Goal: Information Seeking & Learning: Check status

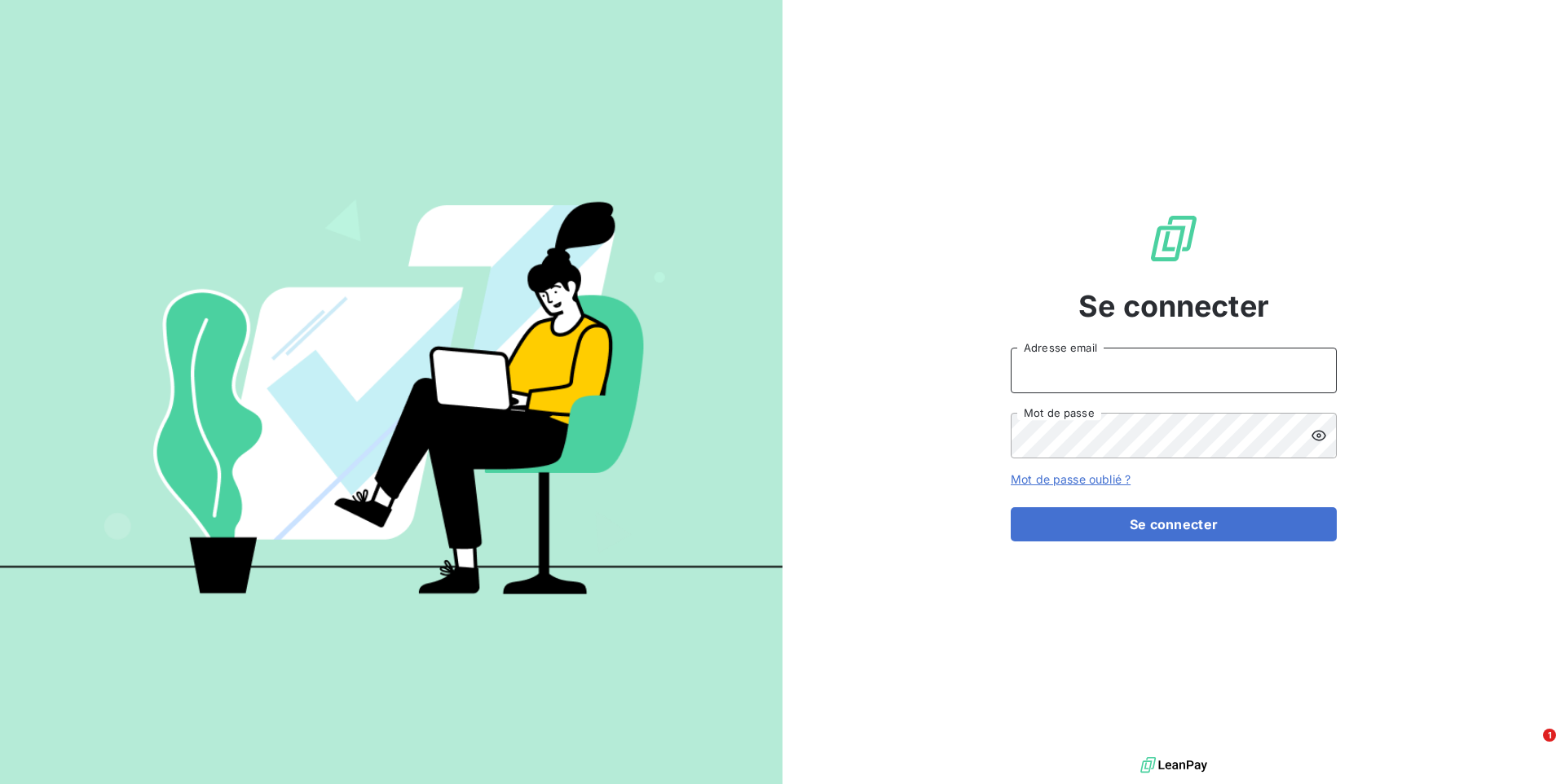
click at [1102, 376] on input "Adresse email" at bounding box center [1173, 370] width 326 height 46
type input "admin@adaptel"
click at [1011, 507] on button "Se connecter" at bounding box center [1173, 524] width 326 height 34
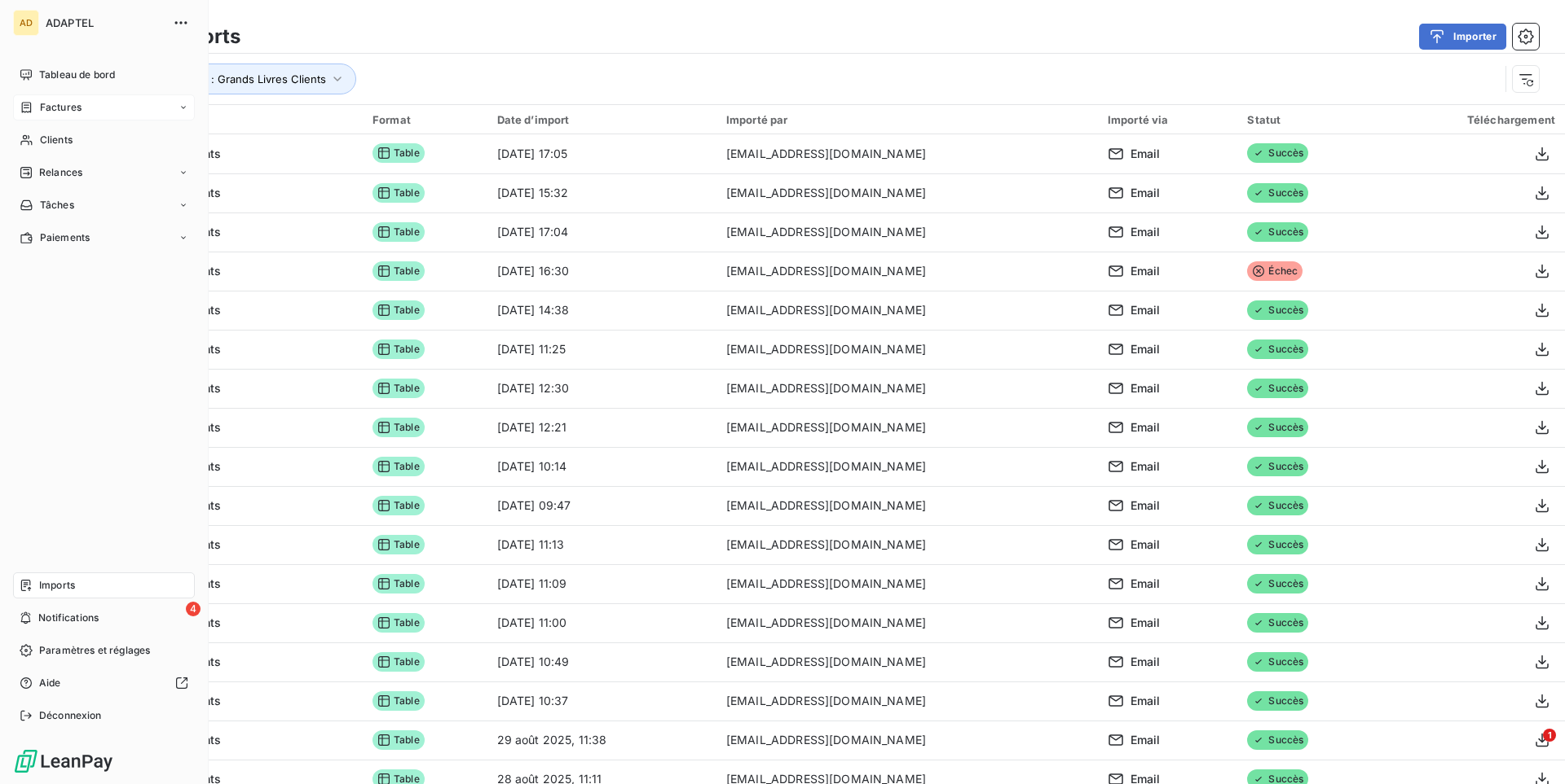
click at [43, 103] on span "Factures" at bounding box center [60, 107] width 42 height 15
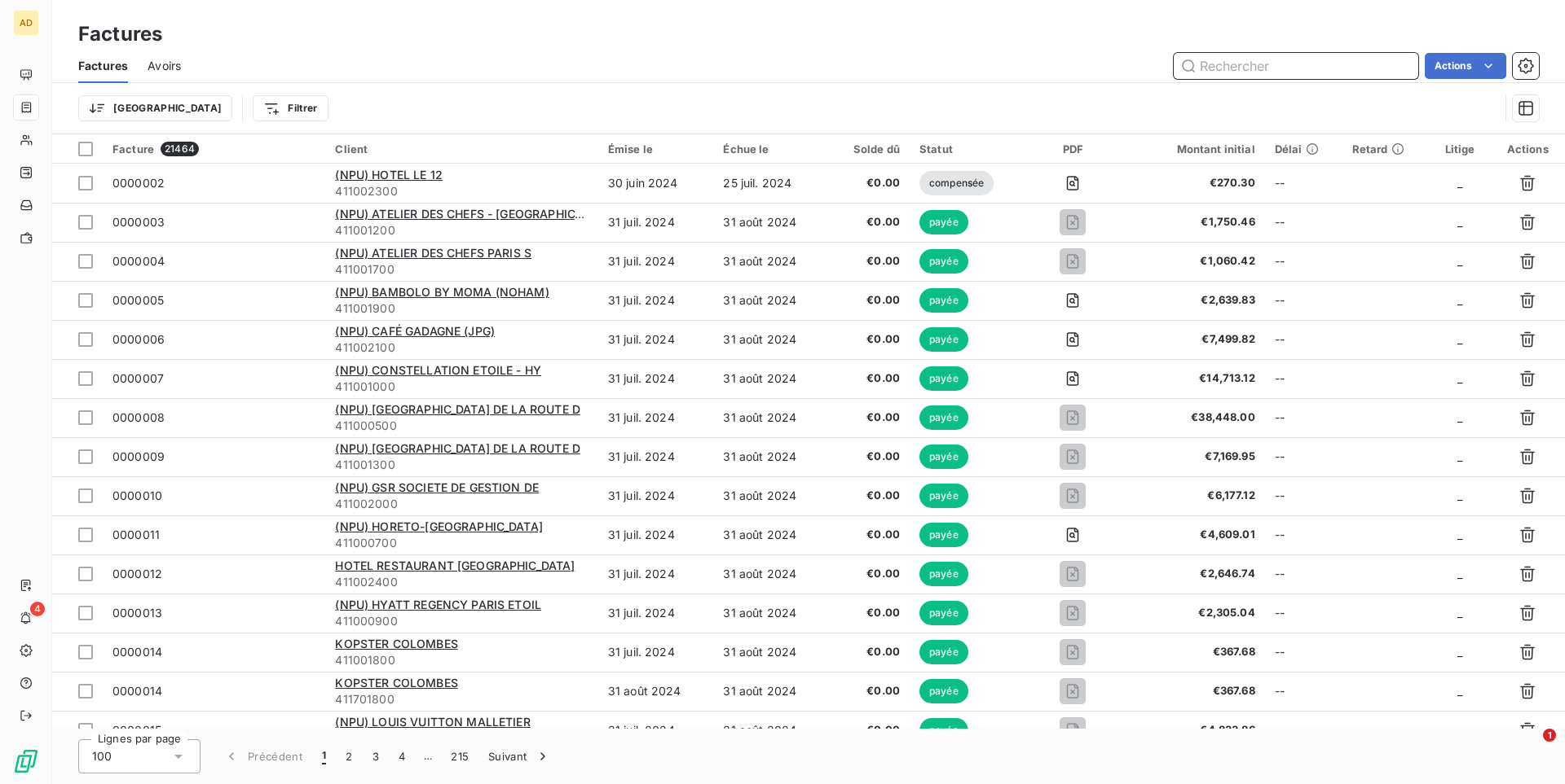
click at [1287, 66] on input "text" at bounding box center [1296, 66] width 245 height 26
paste input "0000247"
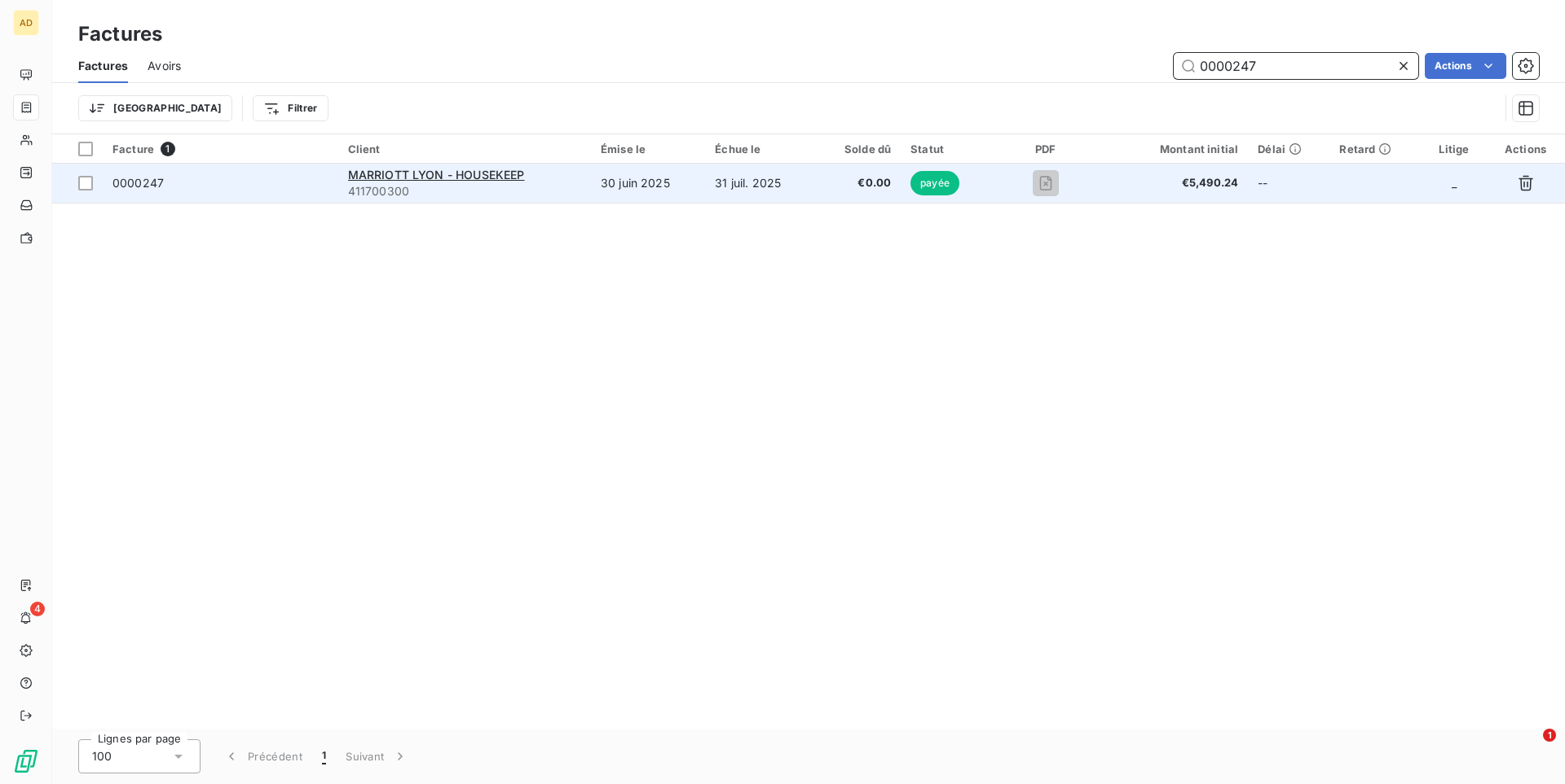
type input "0000247"
click at [826, 192] on td "€0.00" at bounding box center [857, 184] width 86 height 39
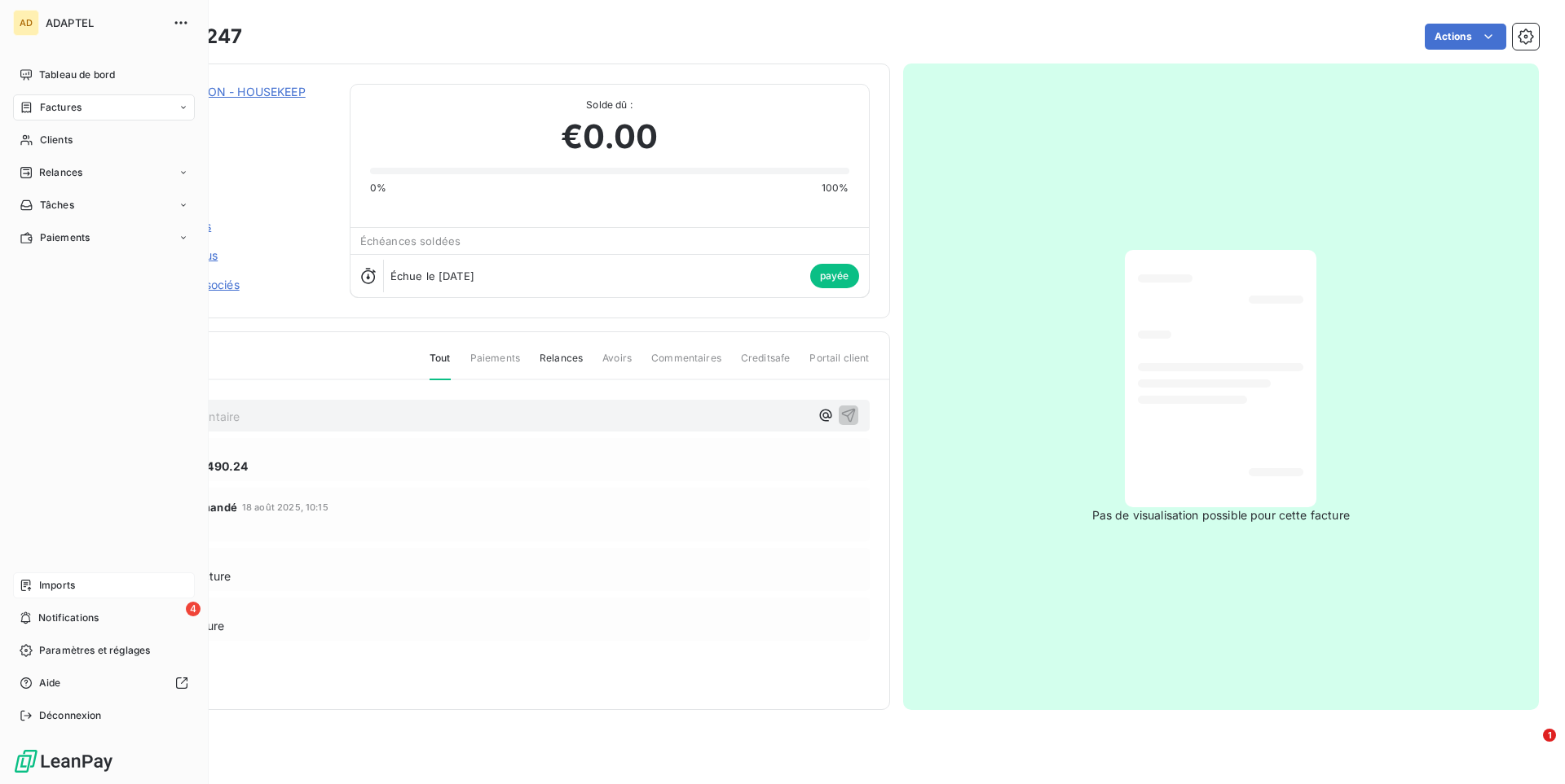
click at [87, 588] on div "Imports" at bounding box center [103, 585] width 182 height 26
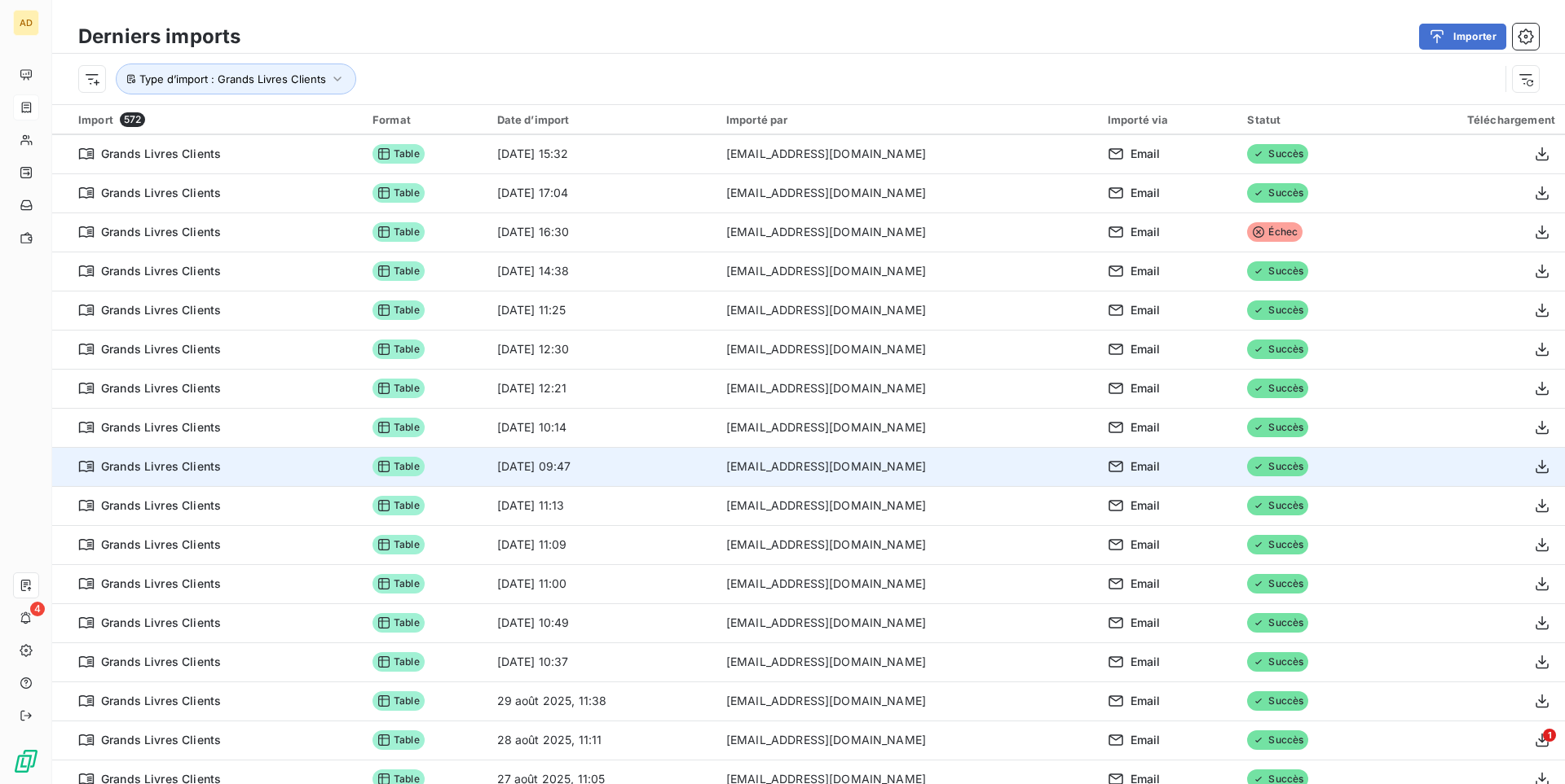
scroll to position [84, 0]
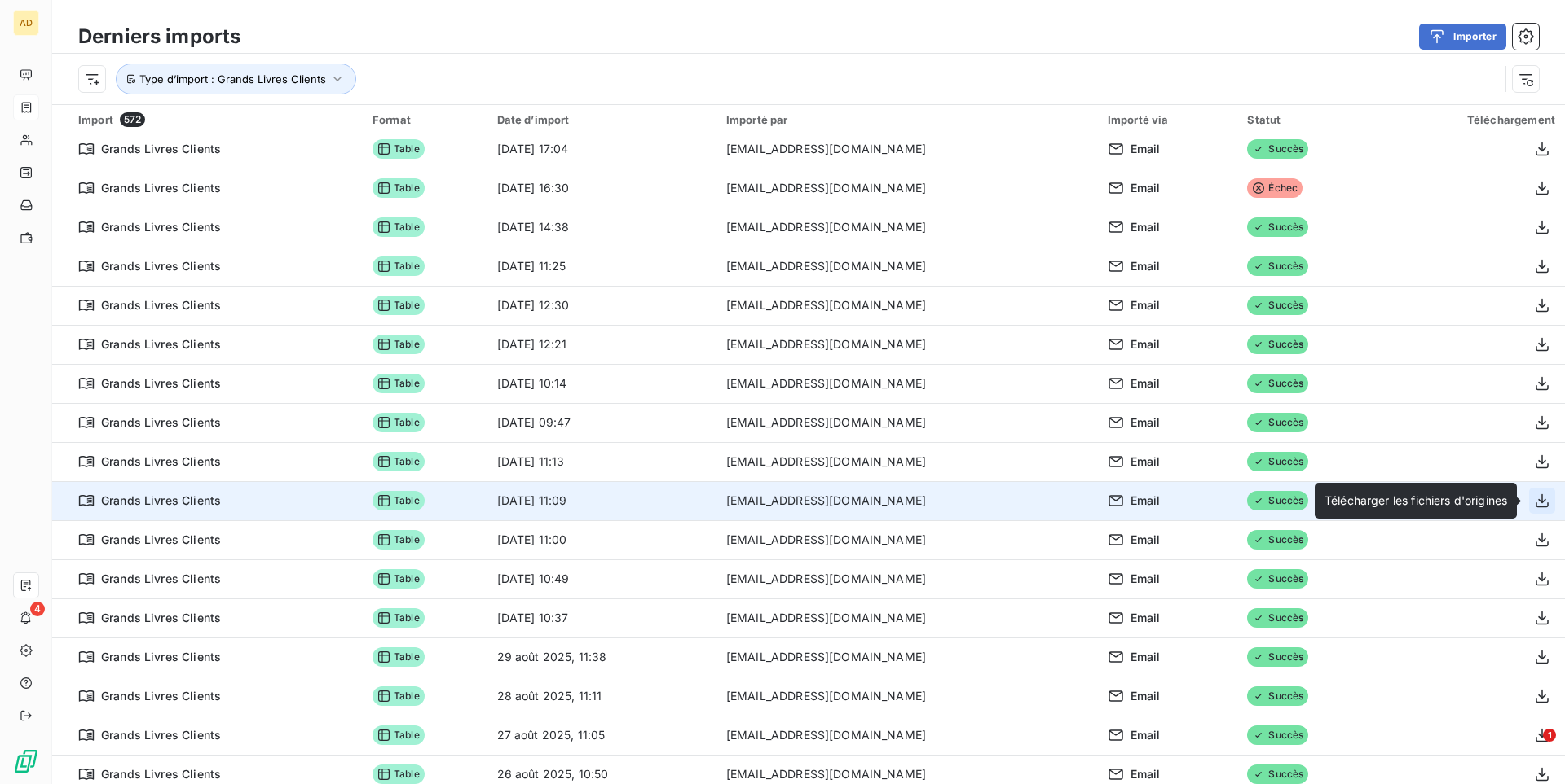
click at [1537, 496] on icon "button" at bounding box center [1542, 500] width 17 height 17
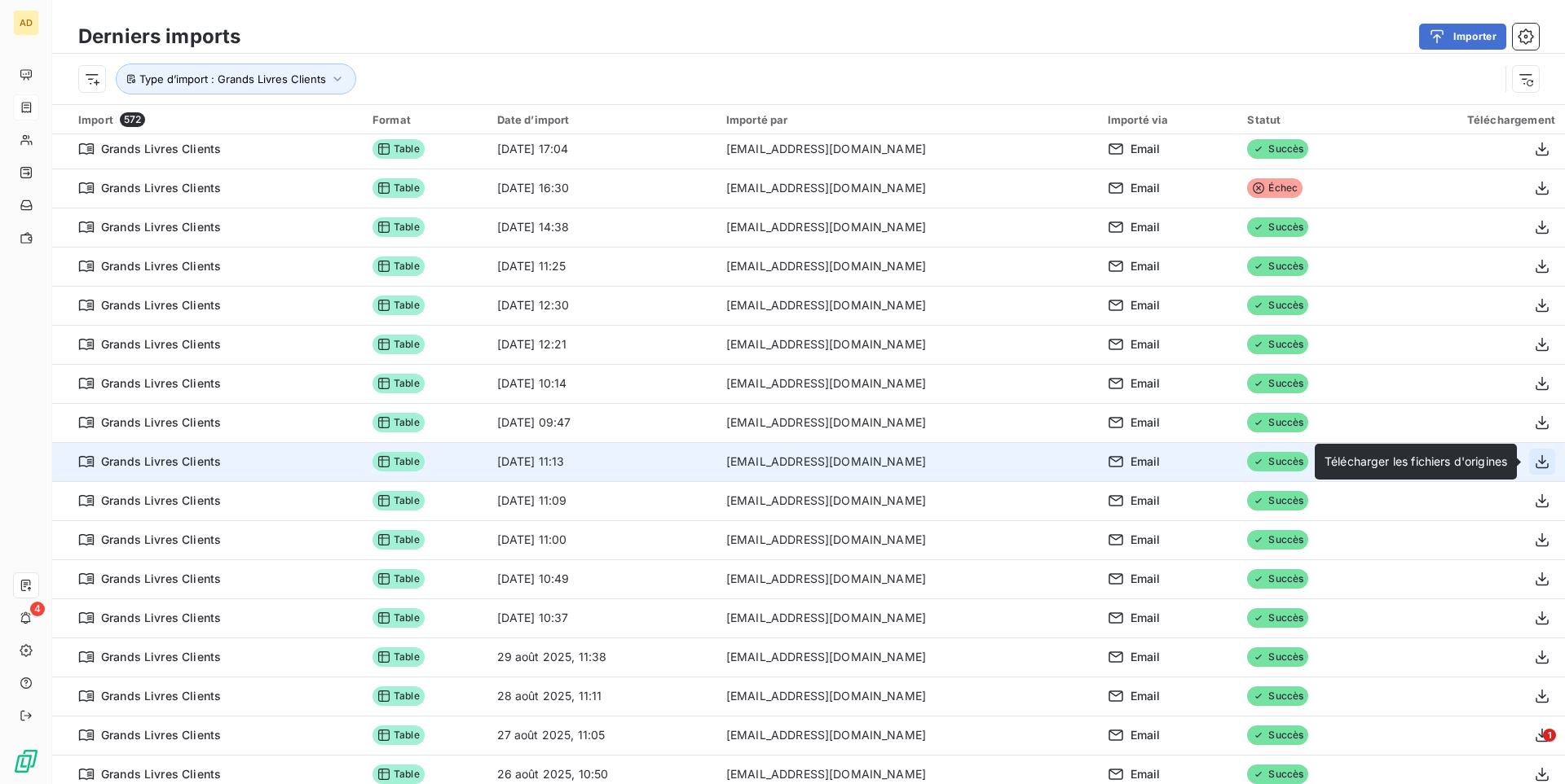
click at [1546, 461] on icon "button" at bounding box center [1542, 462] width 13 height 14
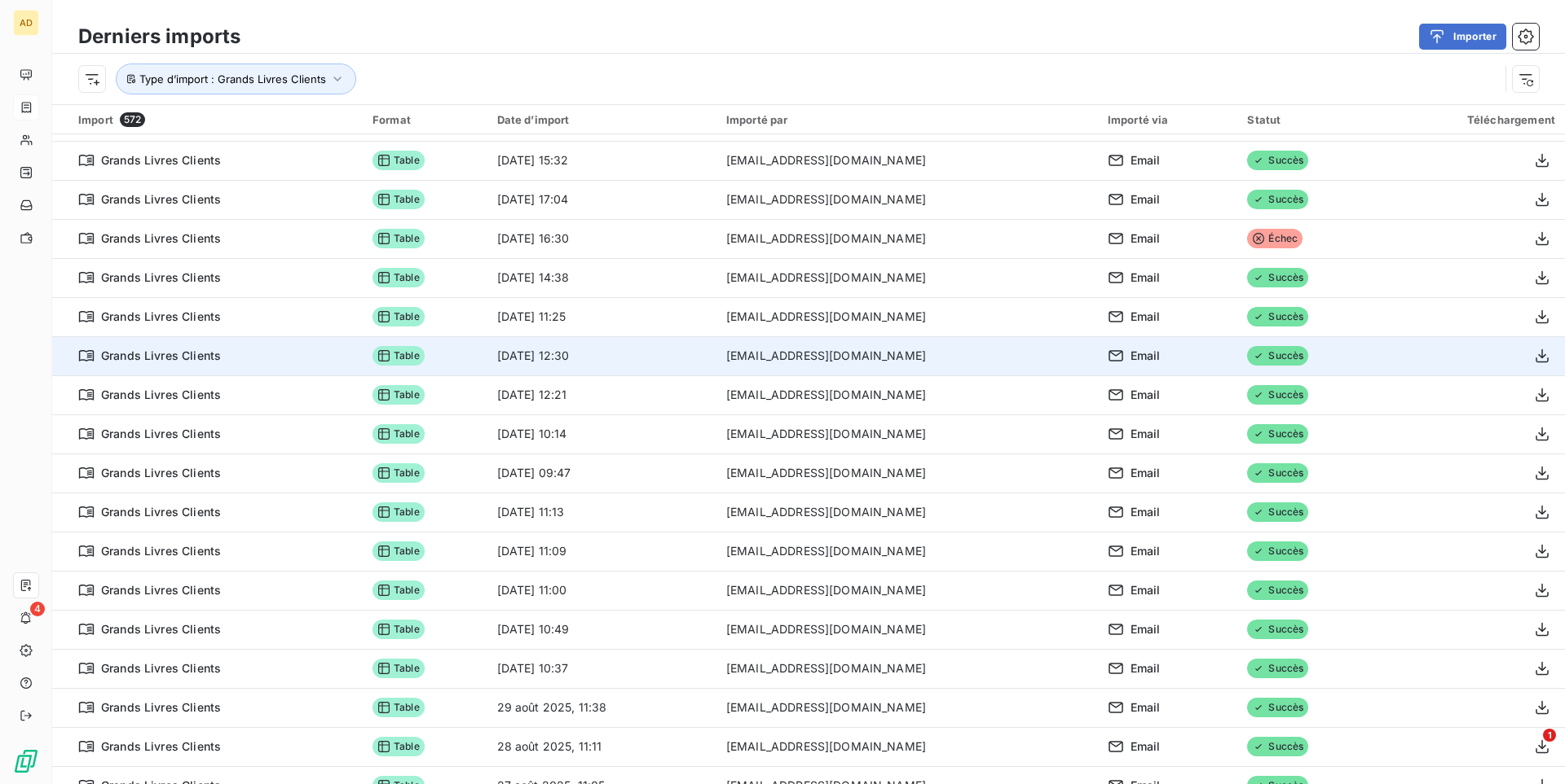
scroll to position [0, 0]
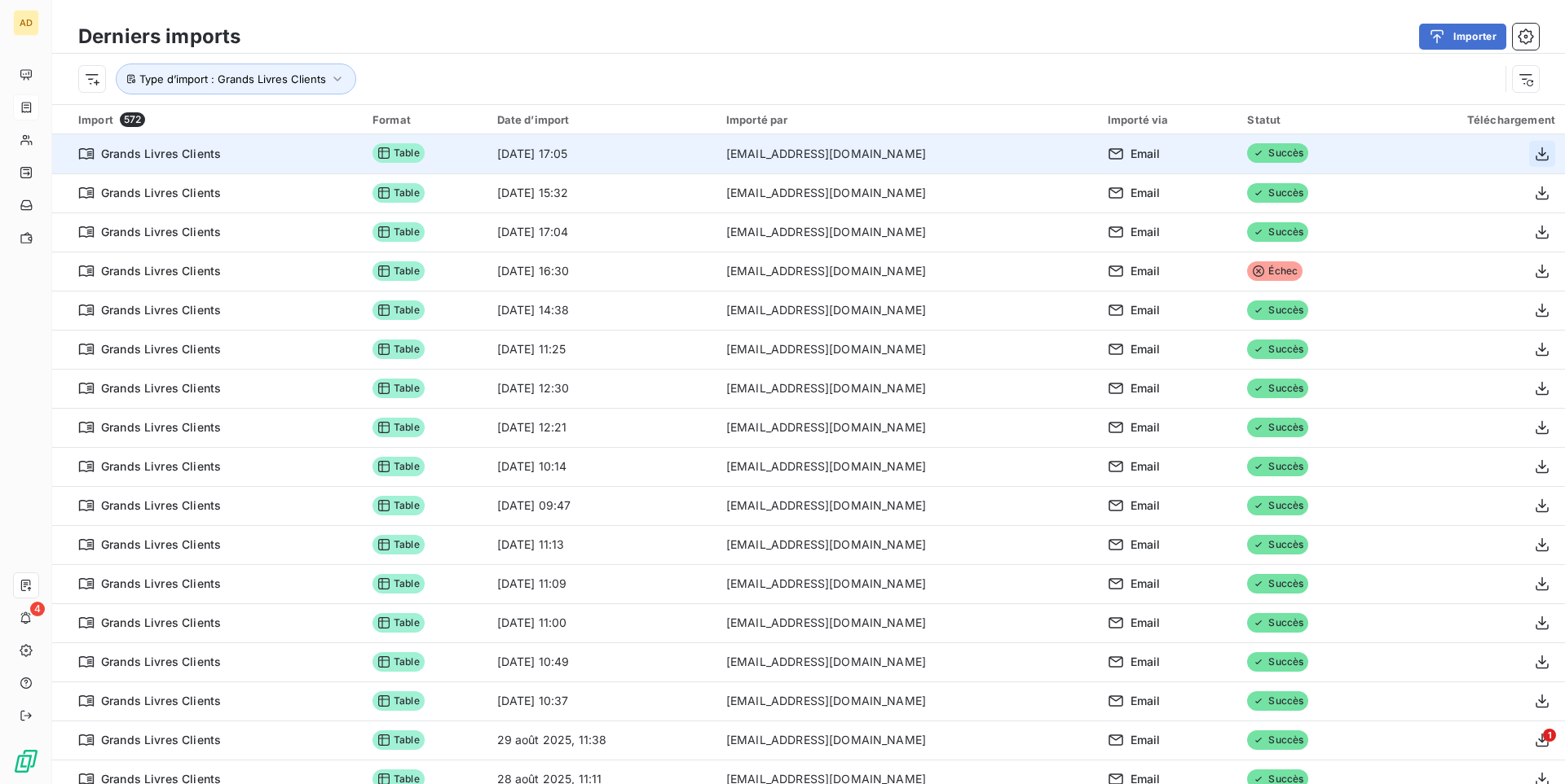
click at [1550, 153] on button "button" at bounding box center [1542, 153] width 26 height 26
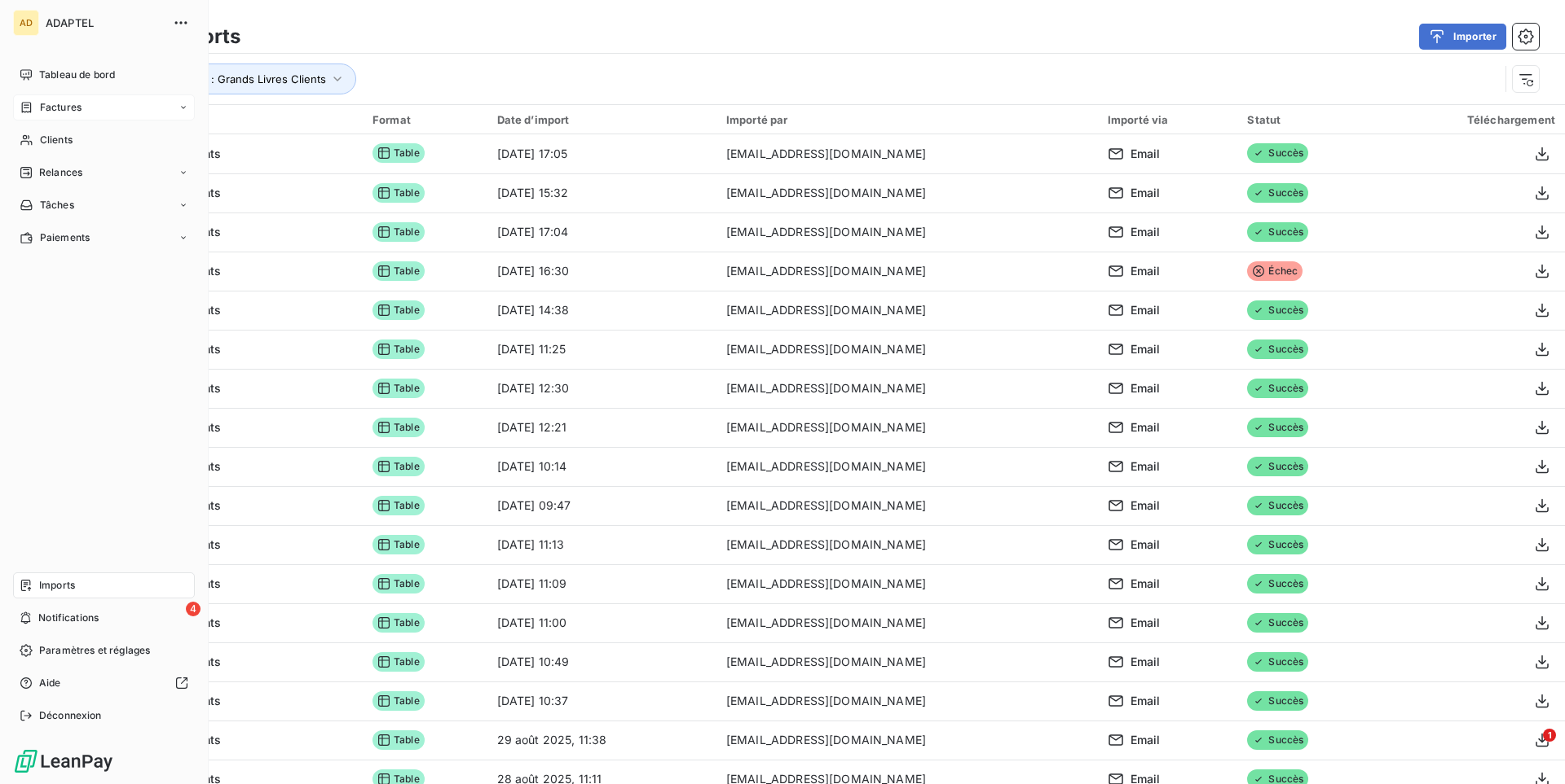
click at [97, 104] on div "Factures" at bounding box center [103, 107] width 182 height 26
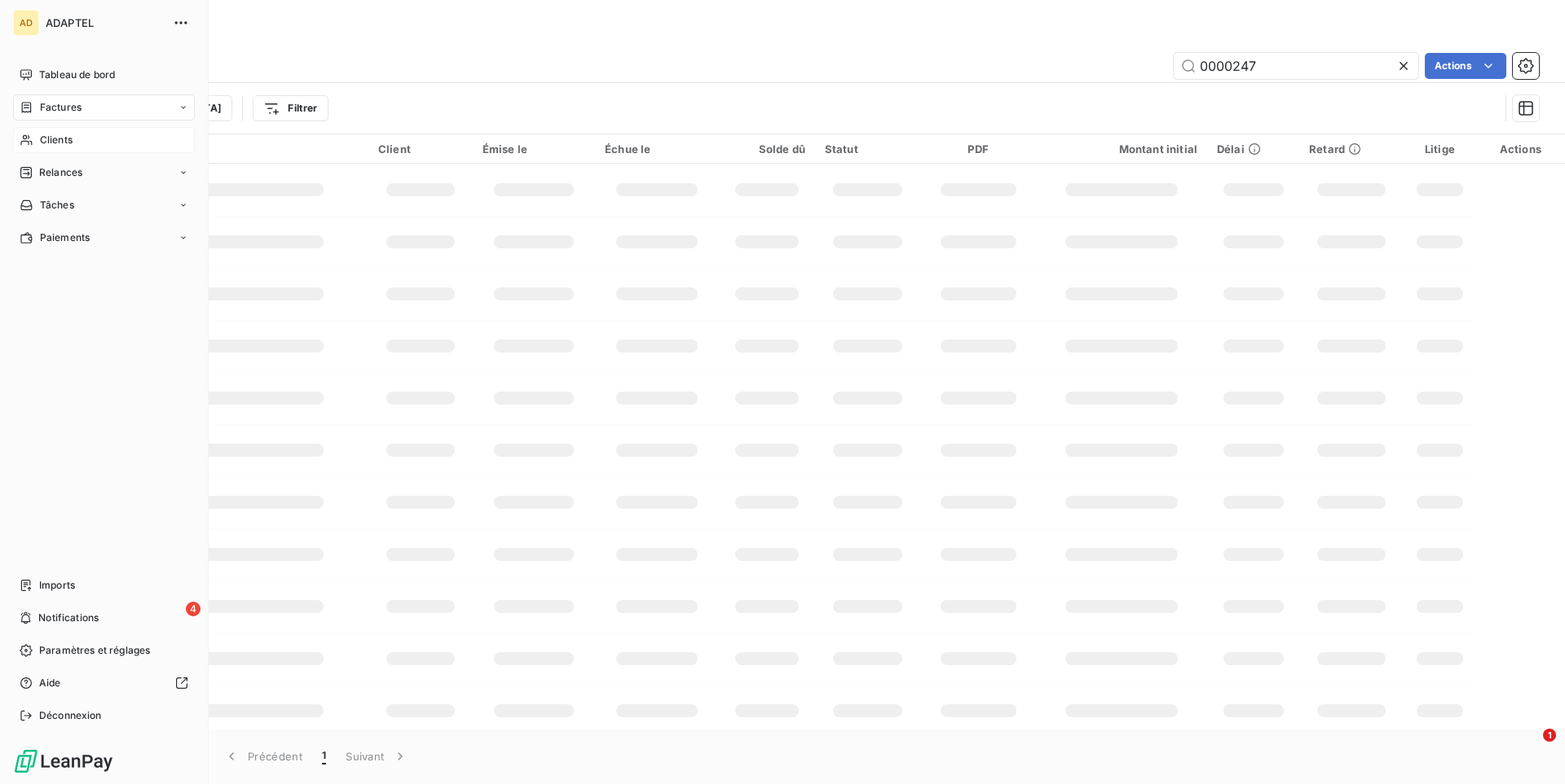
click at [45, 142] on span "Clients" at bounding box center [56, 140] width 33 height 15
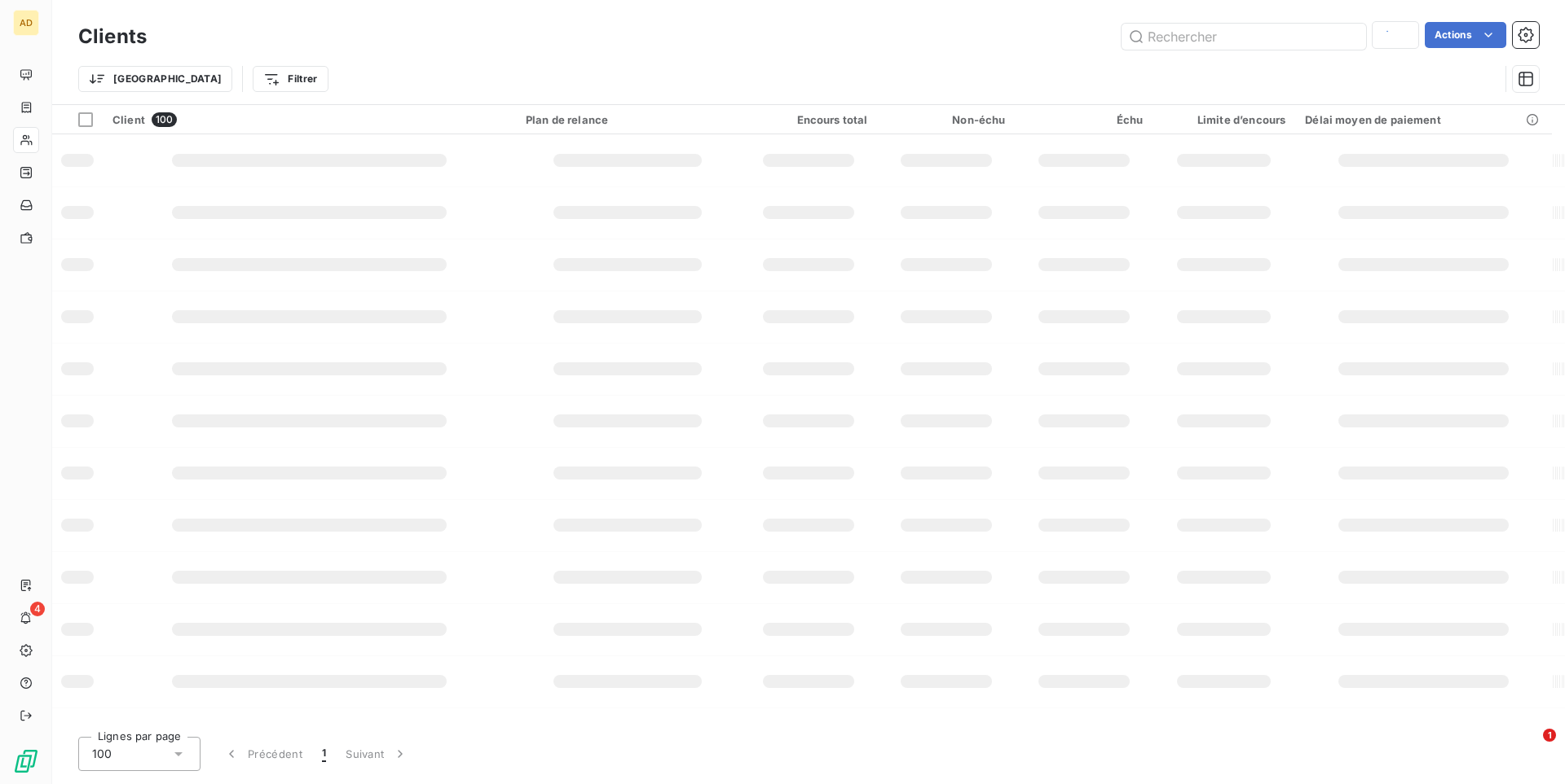
type input "411093400"
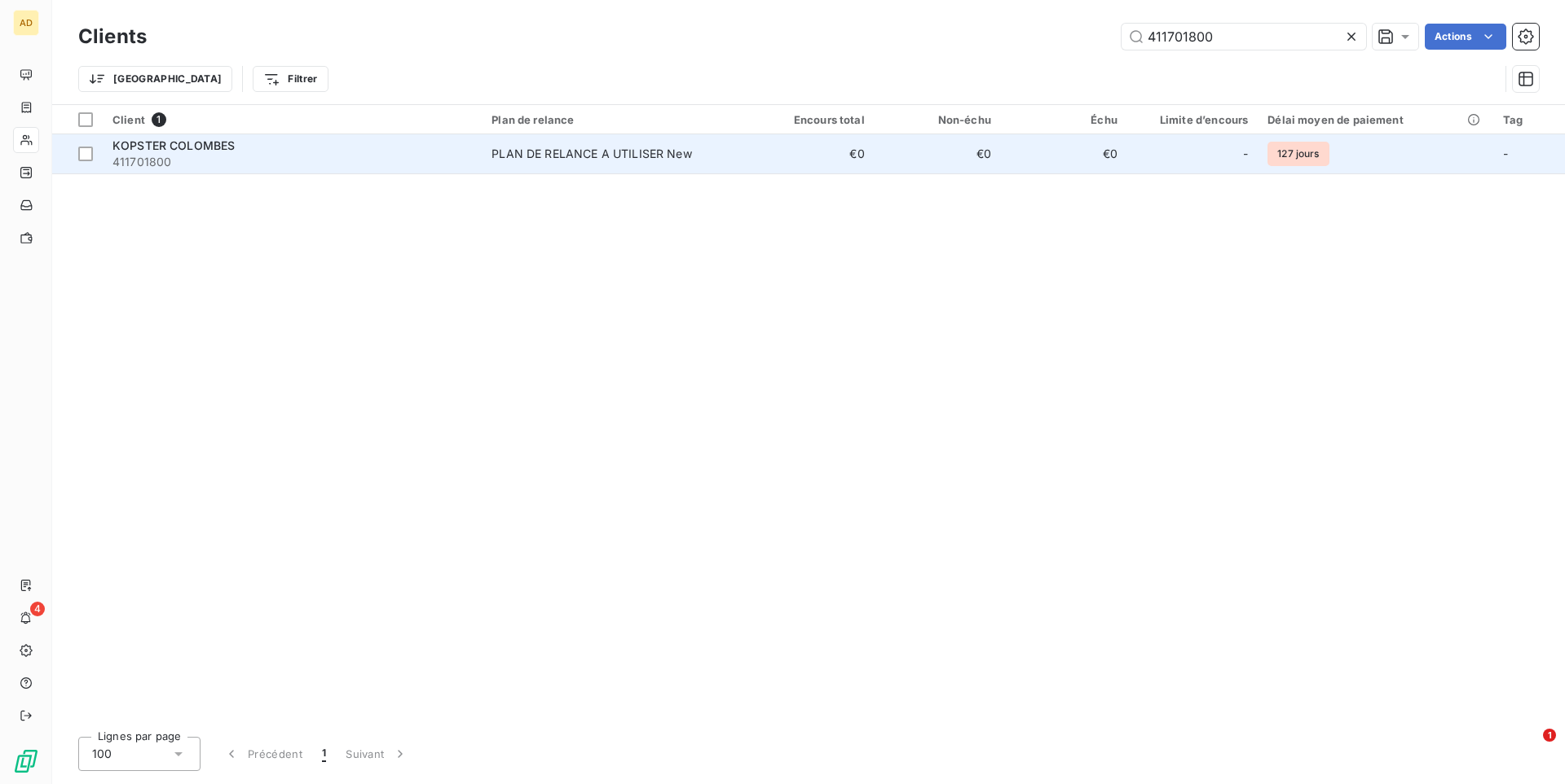
type input "411701800"
click at [794, 153] on td "€0" at bounding box center [812, 153] width 126 height 39
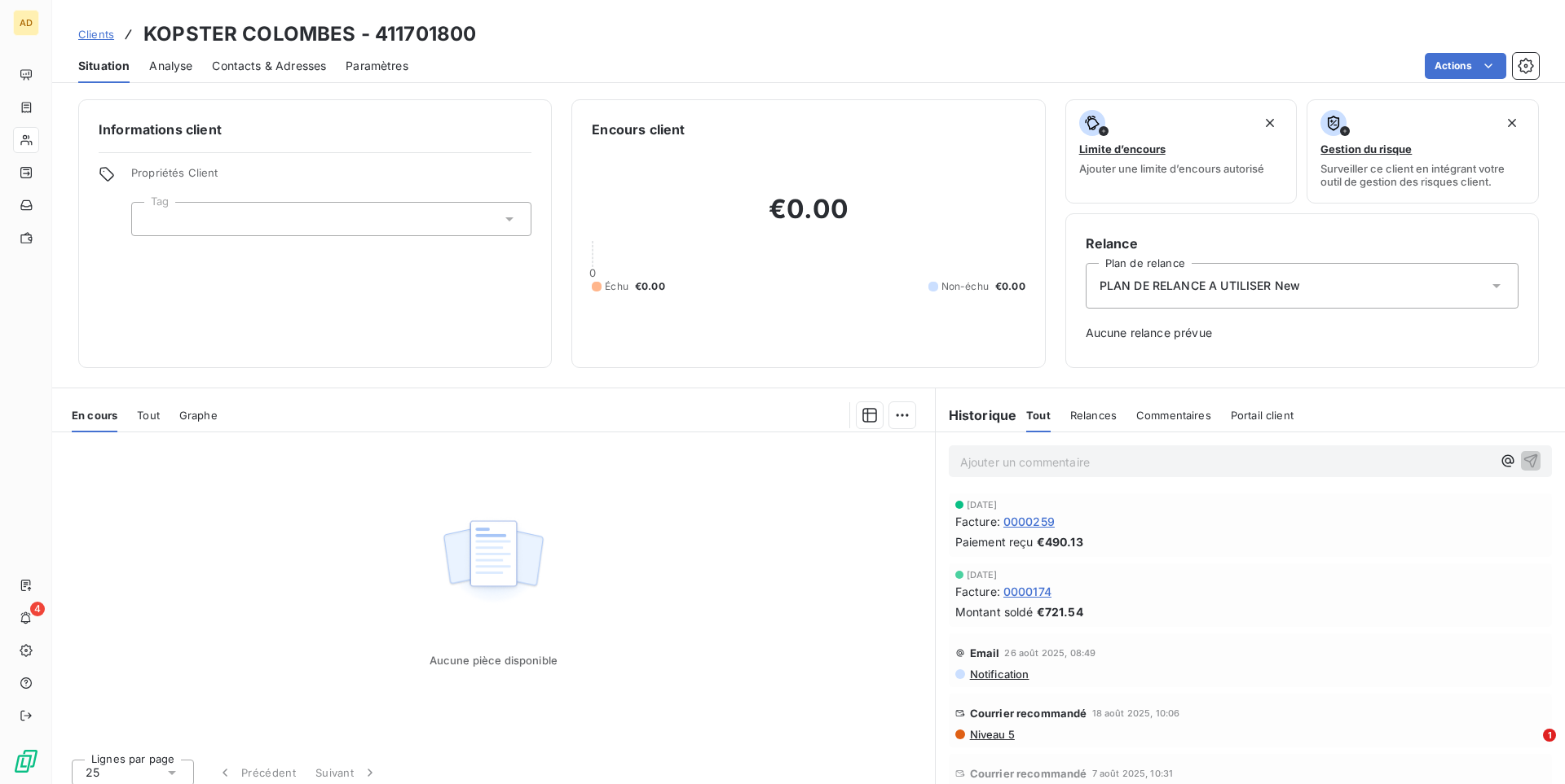
click at [151, 421] on span "Tout" at bounding box center [148, 415] width 22 height 13
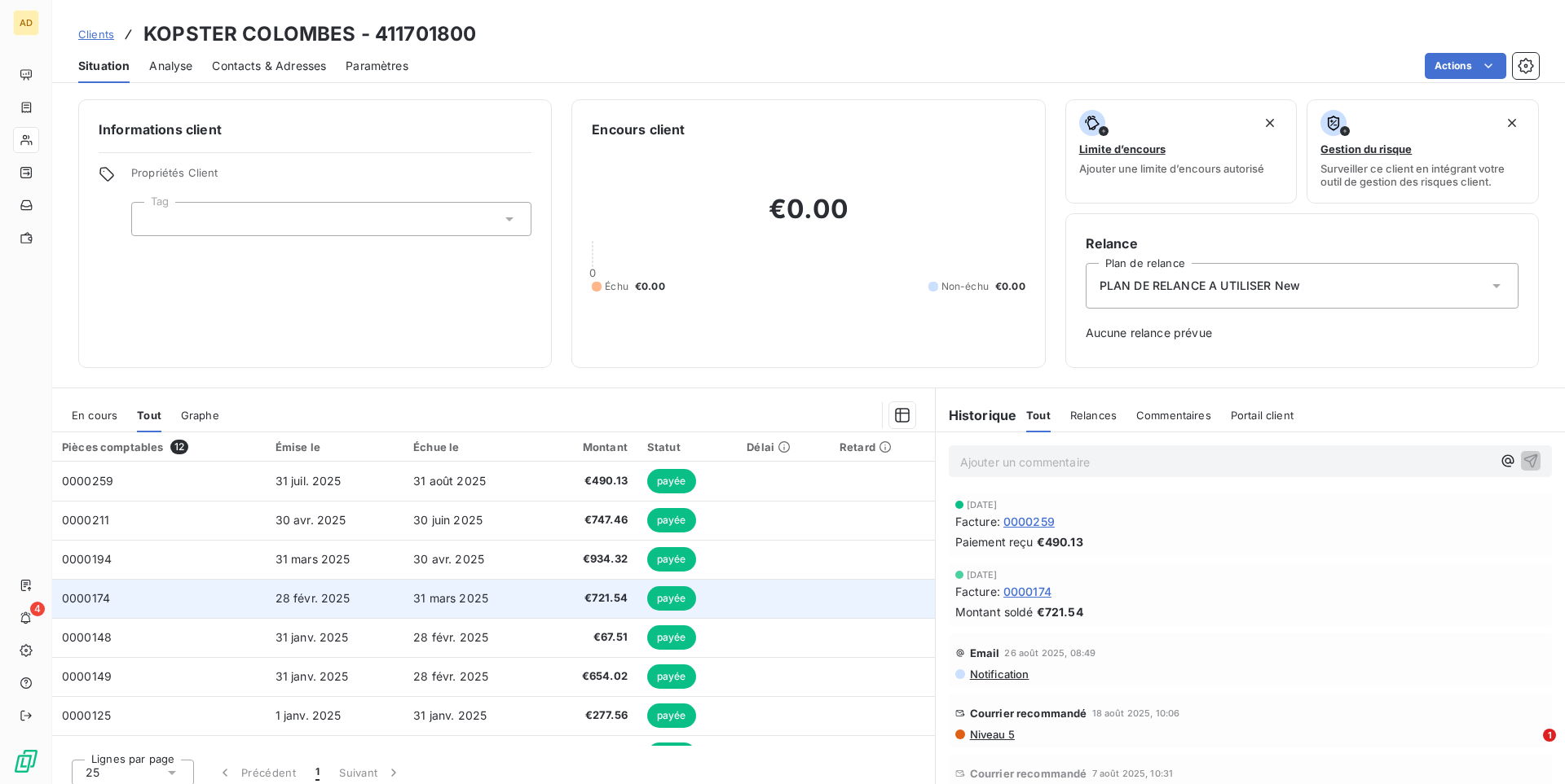
click at [467, 602] on span "31 mars 2025" at bounding box center [450, 598] width 75 height 14
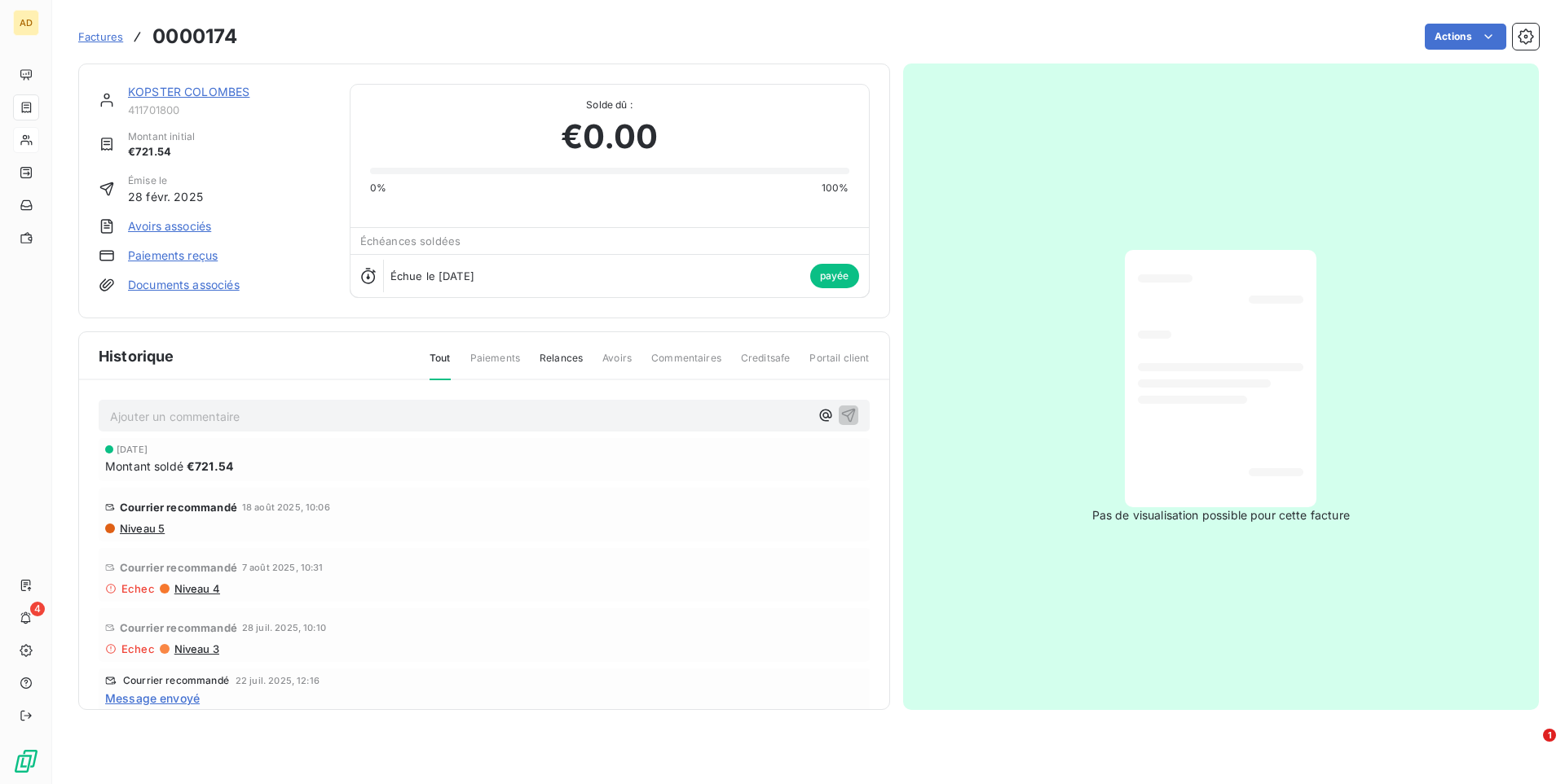
click at [262, 457] on div "[DATE] Montant soldé €721.54" at bounding box center [484, 460] width 758 height 30
click at [182, 36] on h3 "0000174" at bounding box center [194, 37] width 85 height 29
copy h3 "0000174"
click at [167, 466] on span "Montant soldé" at bounding box center [144, 466] width 78 height 17
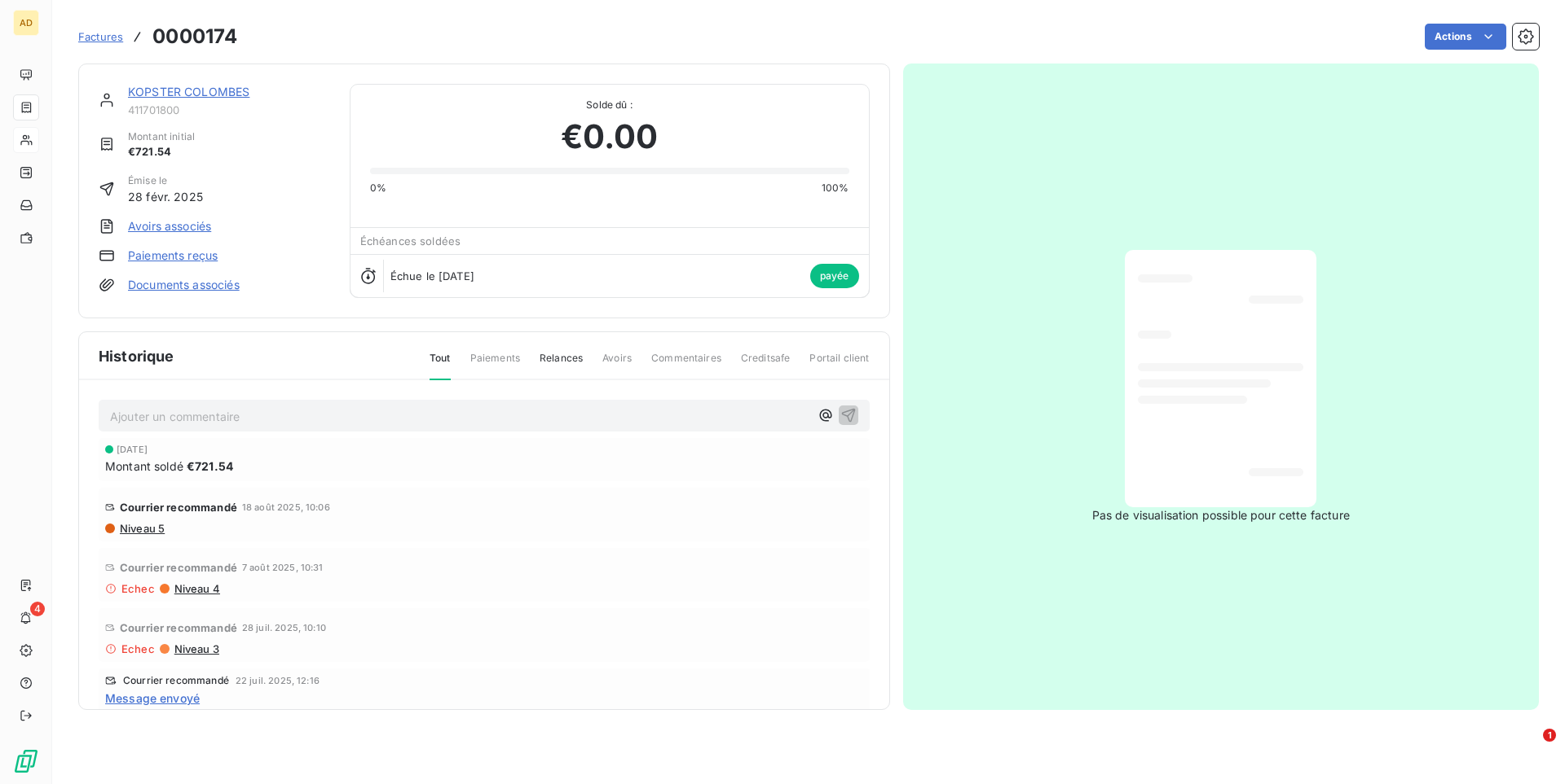
click at [245, 456] on div "[DATE] Montant soldé €721.54" at bounding box center [484, 460] width 758 height 30
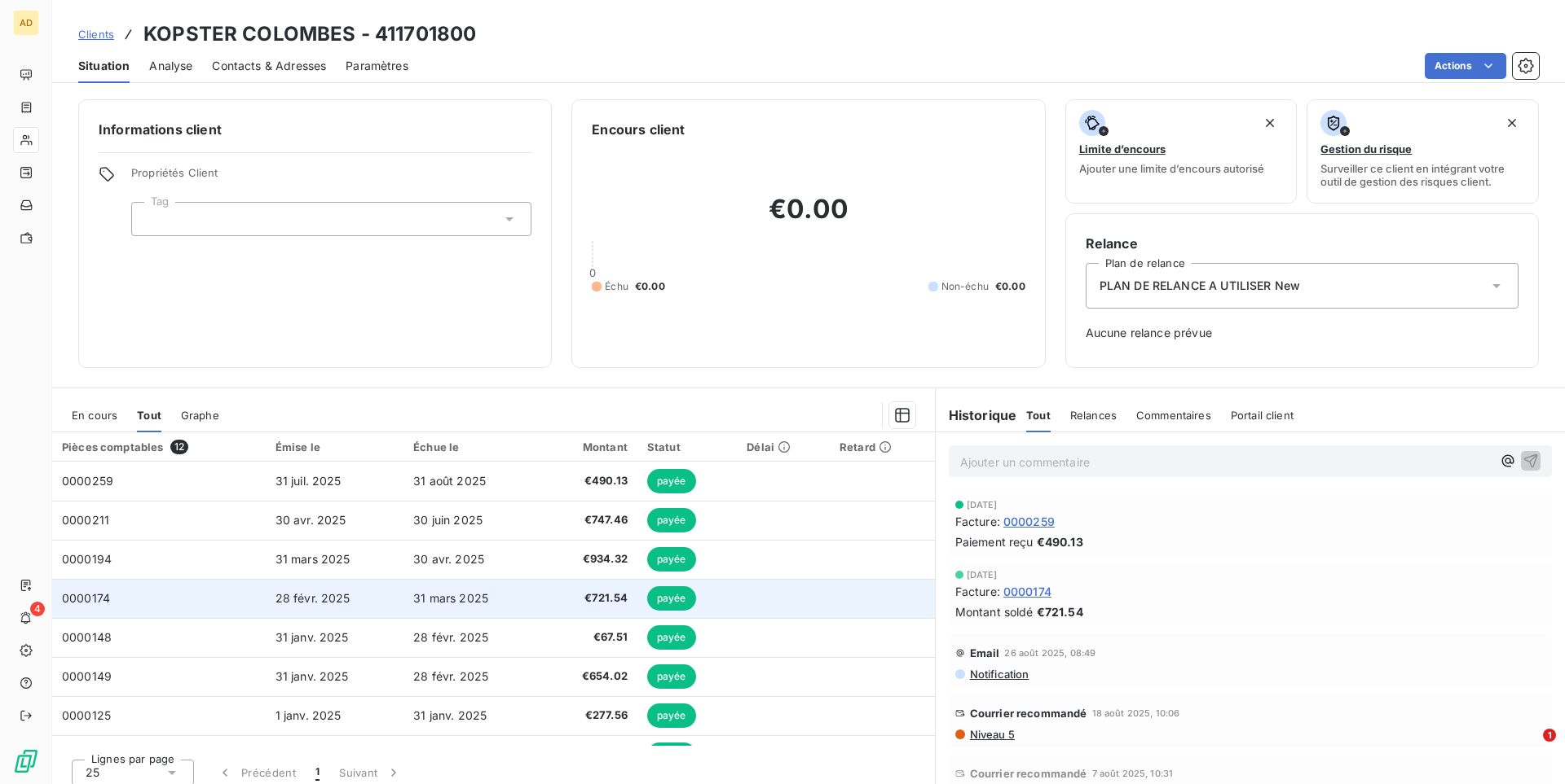
click at [561, 595] on span "€721.54" at bounding box center [590, 598] width 76 height 17
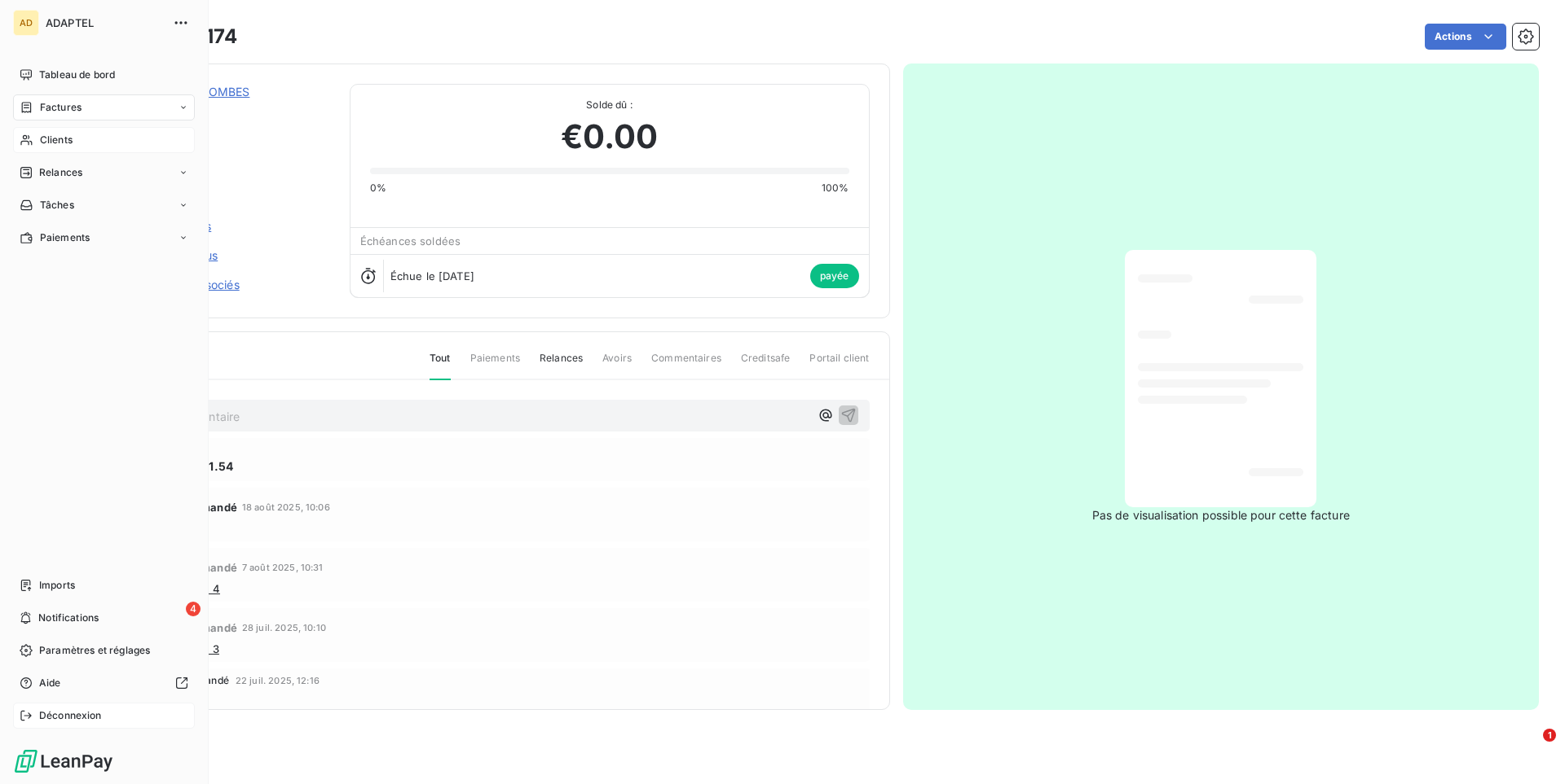
click at [64, 724] on div "Déconnexion" at bounding box center [103, 716] width 182 height 26
